Goal: Find specific page/section: Find specific page/section

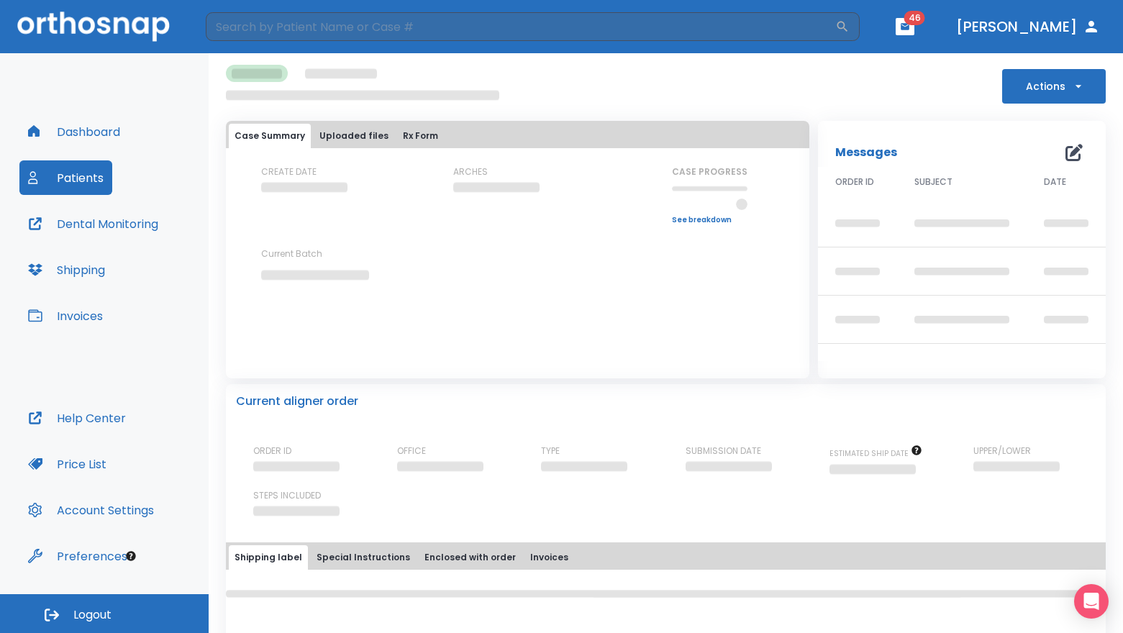
click at [98, 130] on button "Dashboard" at bounding box center [73, 131] width 109 height 35
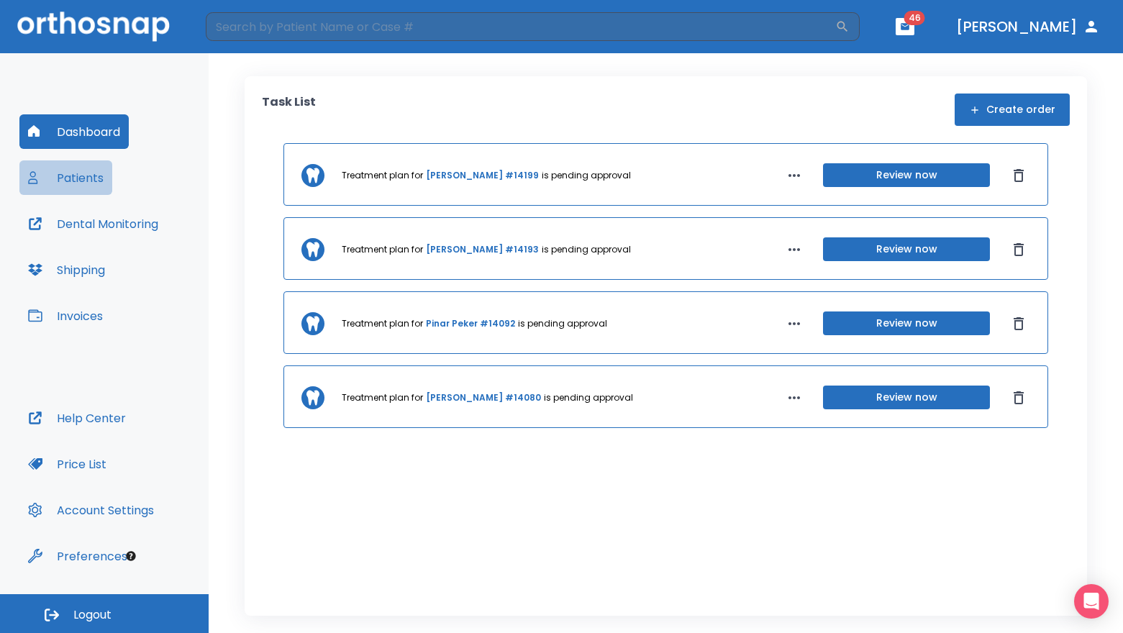
click at [89, 176] on button "Patients" at bounding box center [65, 177] width 93 height 35
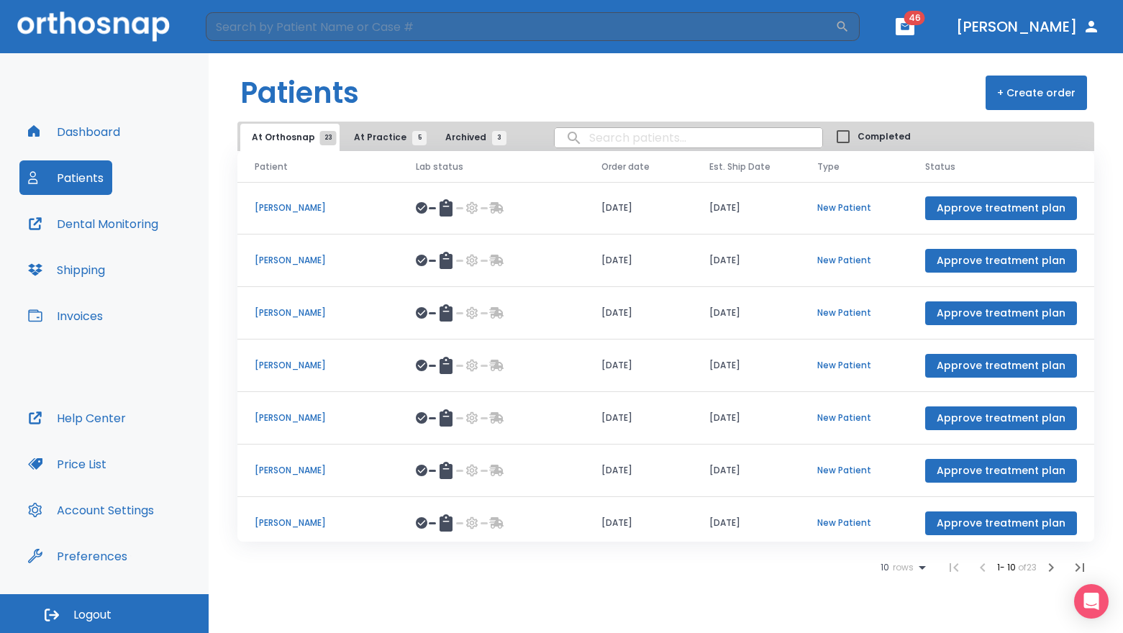
click at [677, 144] on input "search" at bounding box center [689, 138] width 268 height 28
type input "hop"
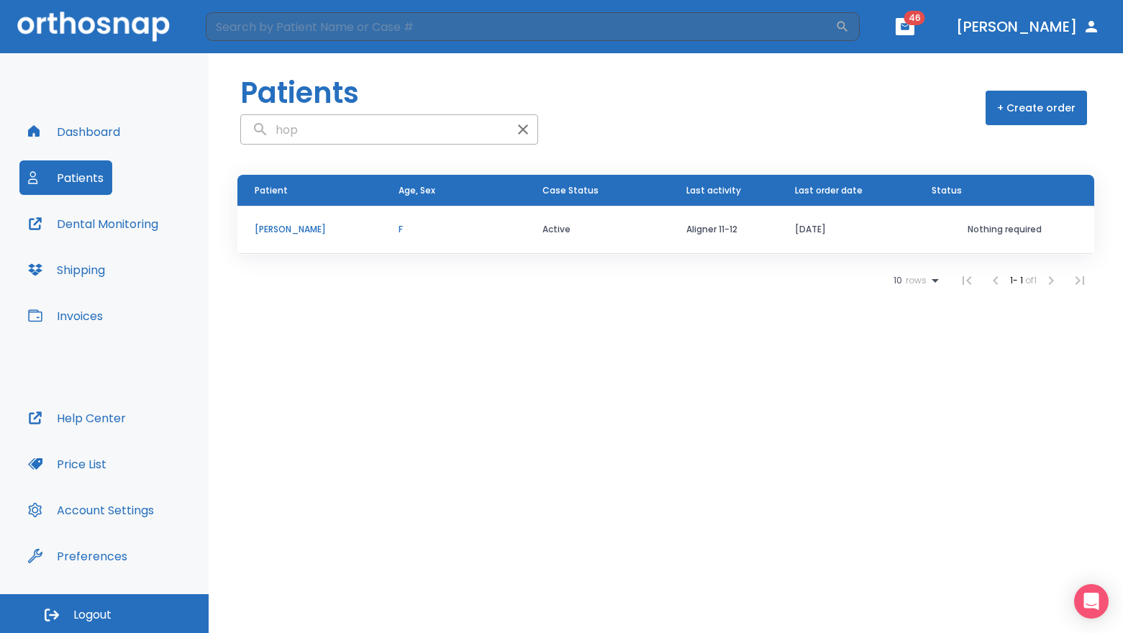
click at [459, 218] on td "F" at bounding box center [453, 230] width 144 height 48
